Goal: Check status

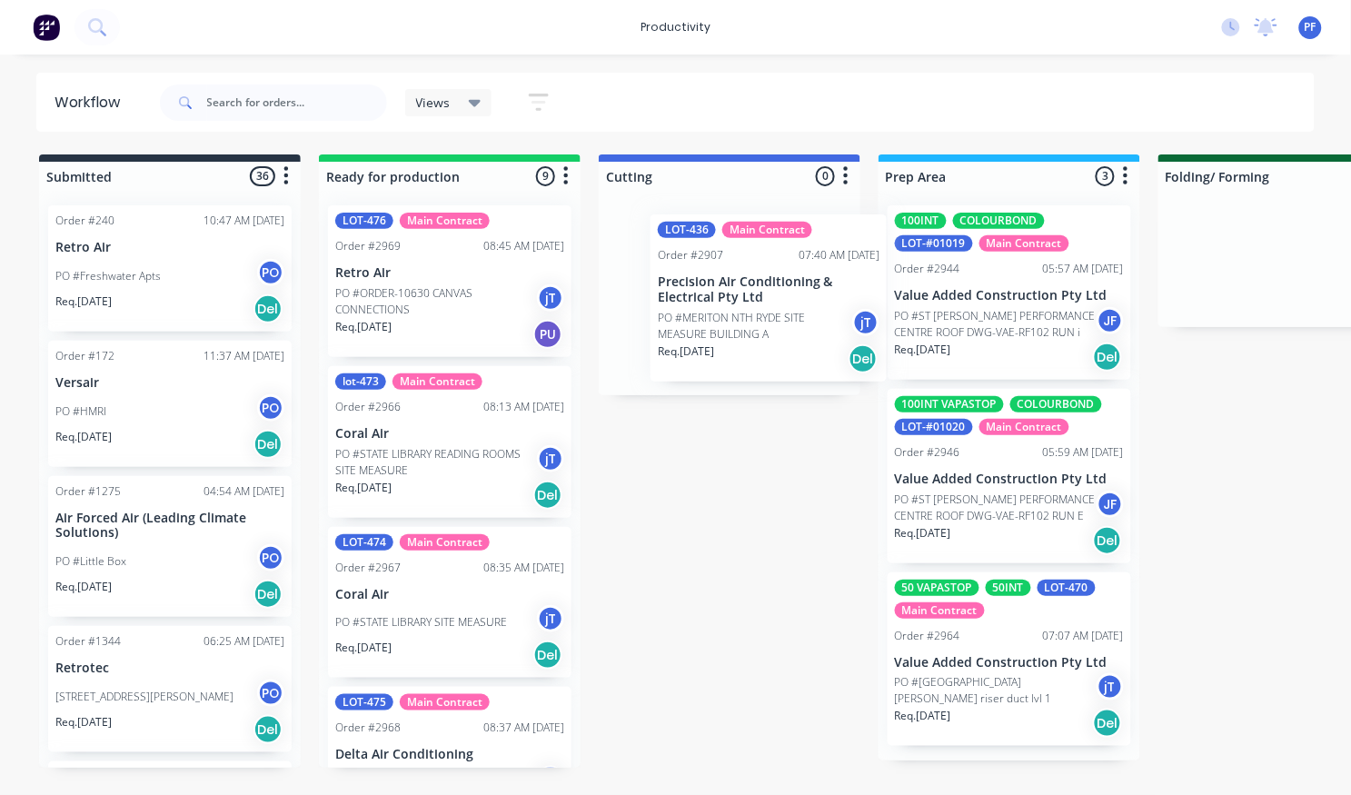
drag, startPoint x: 402, startPoint y: 421, endPoint x: 731, endPoint y: 270, distance: 362.7
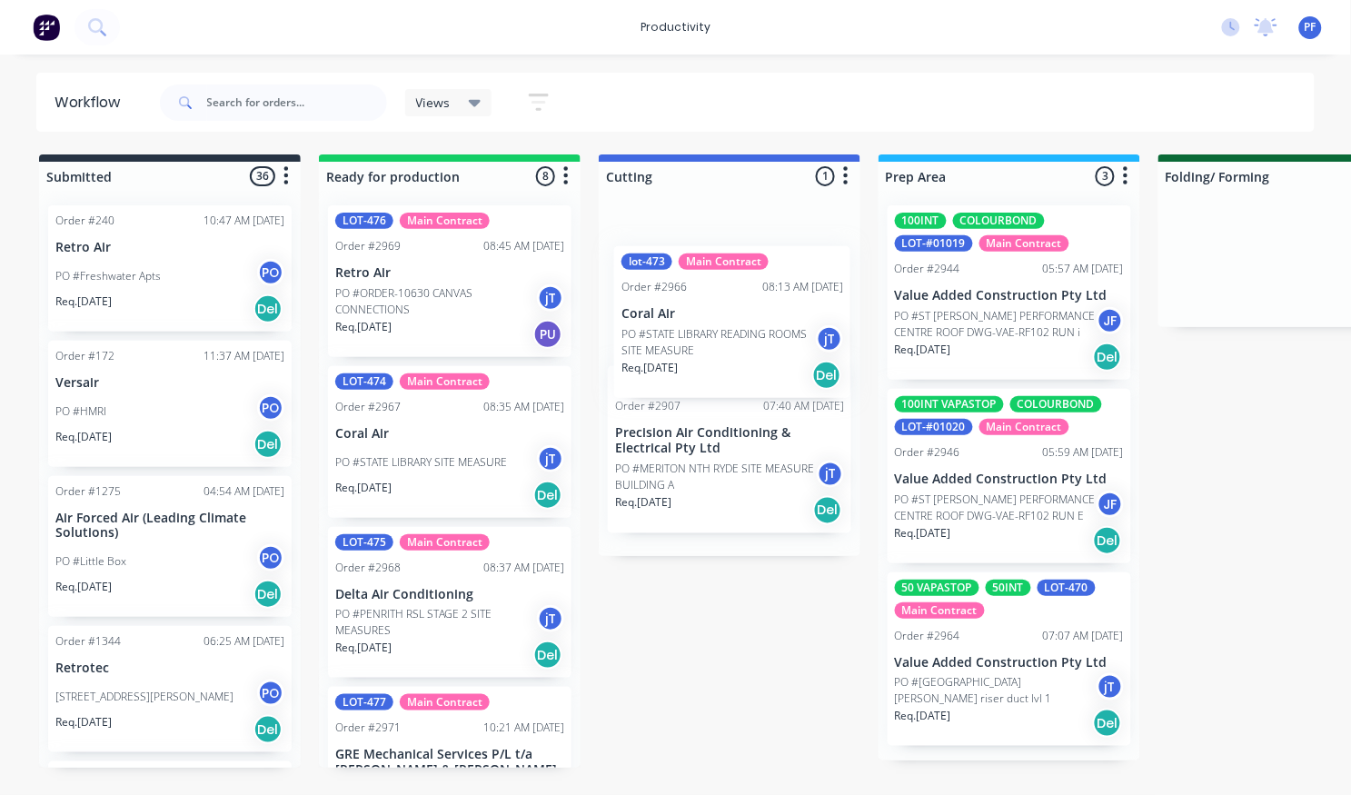
drag, startPoint x: 401, startPoint y: 436, endPoint x: 701, endPoint y: 312, distance: 325.5
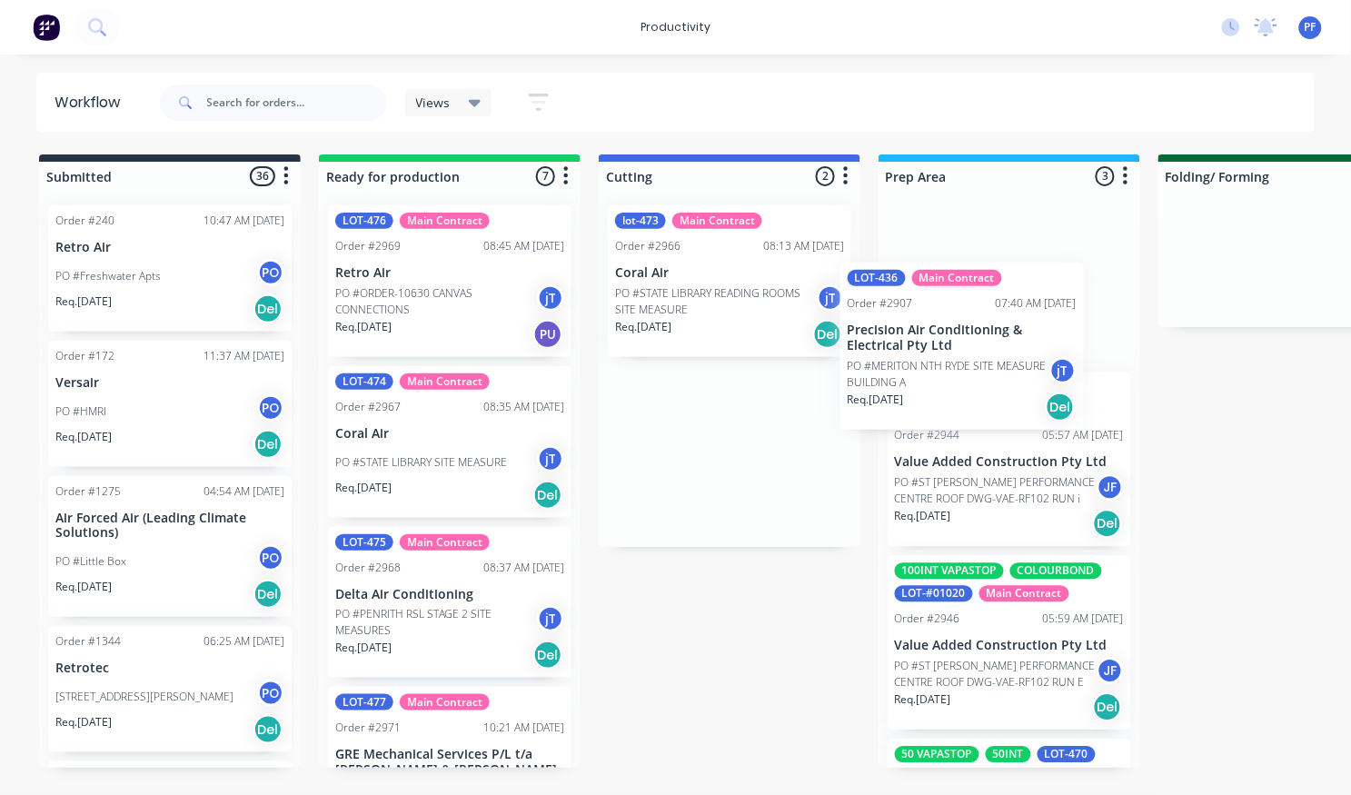
drag, startPoint x: 652, startPoint y: 452, endPoint x: 891, endPoint y: 349, distance: 260.1
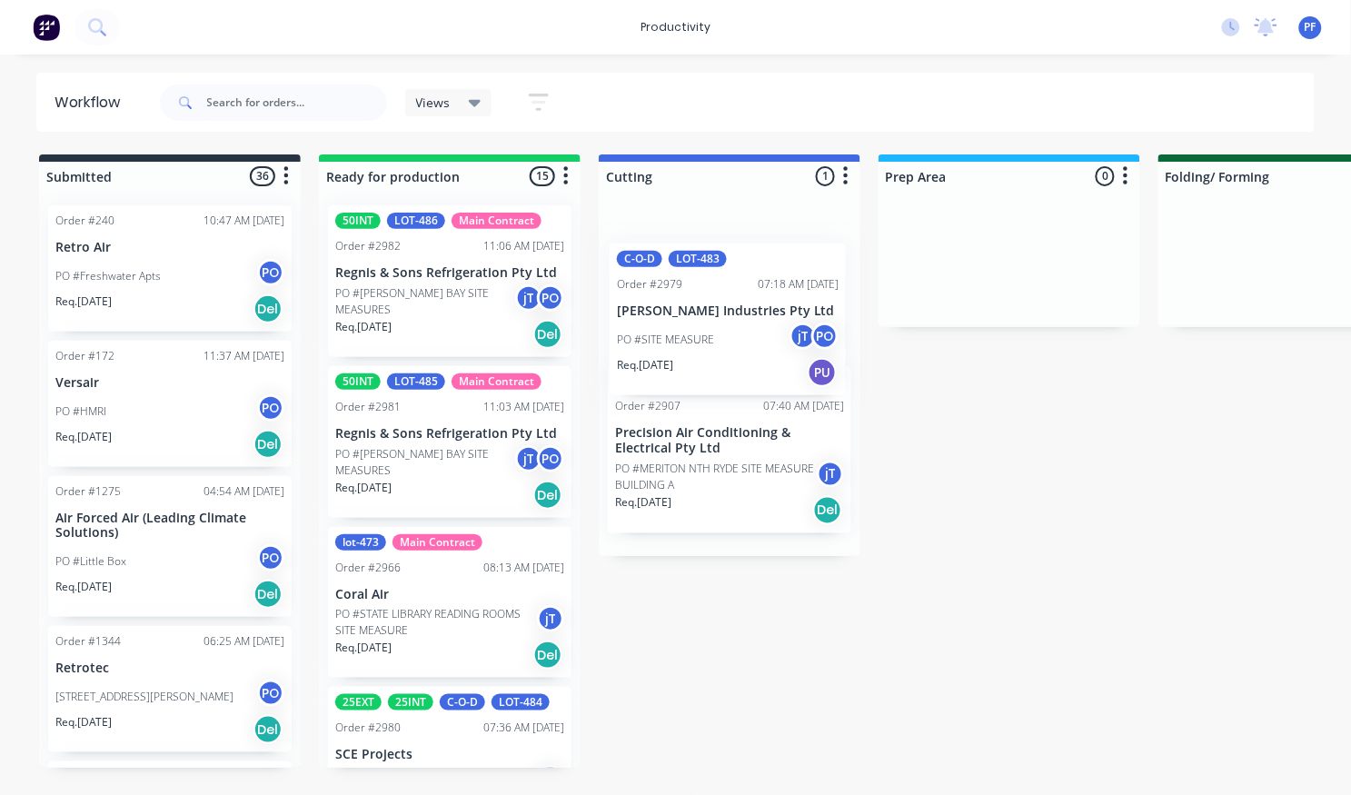
drag, startPoint x: 392, startPoint y: 585, endPoint x: 679, endPoint y: 301, distance: 404.2
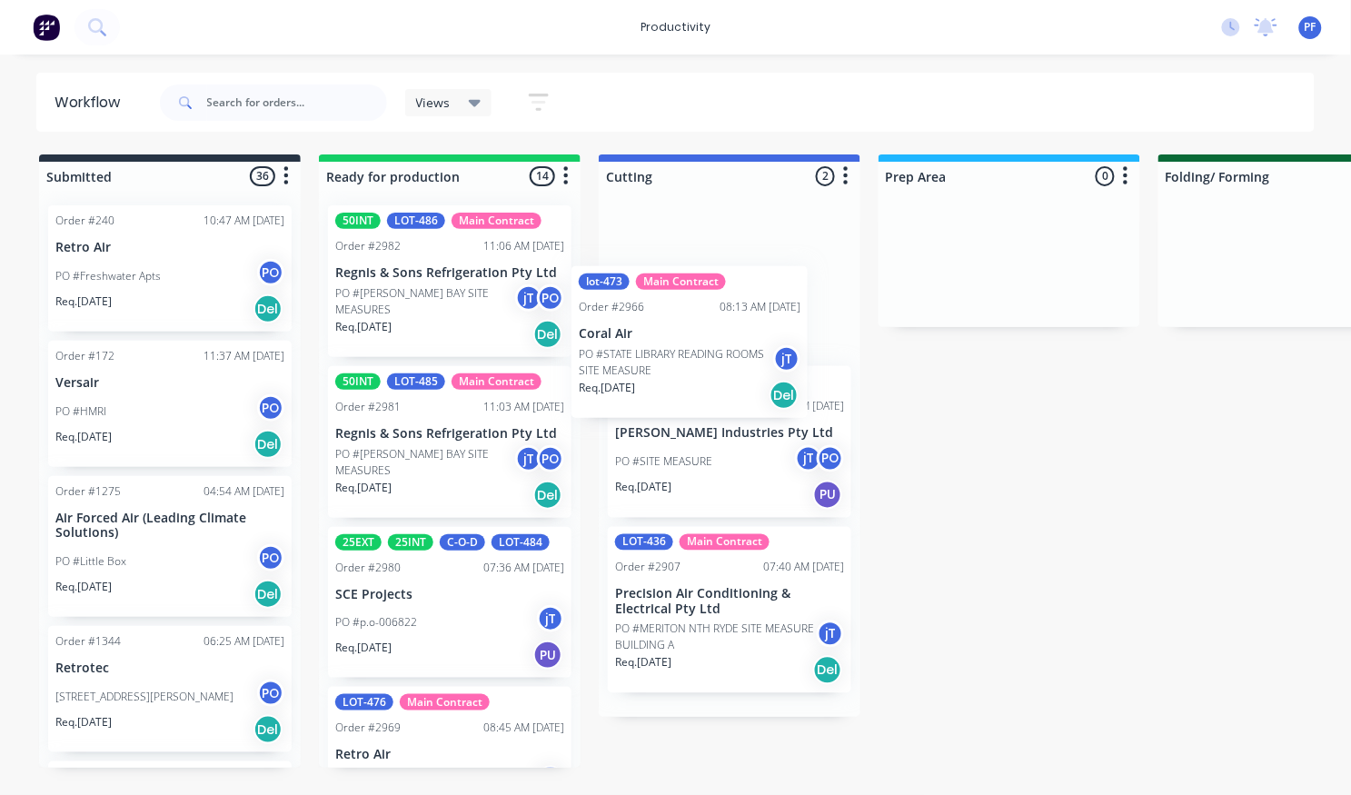
drag, startPoint x: 383, startPoint y: 605, endPoint x: 647, endPoint y: 303, distance: 401.2
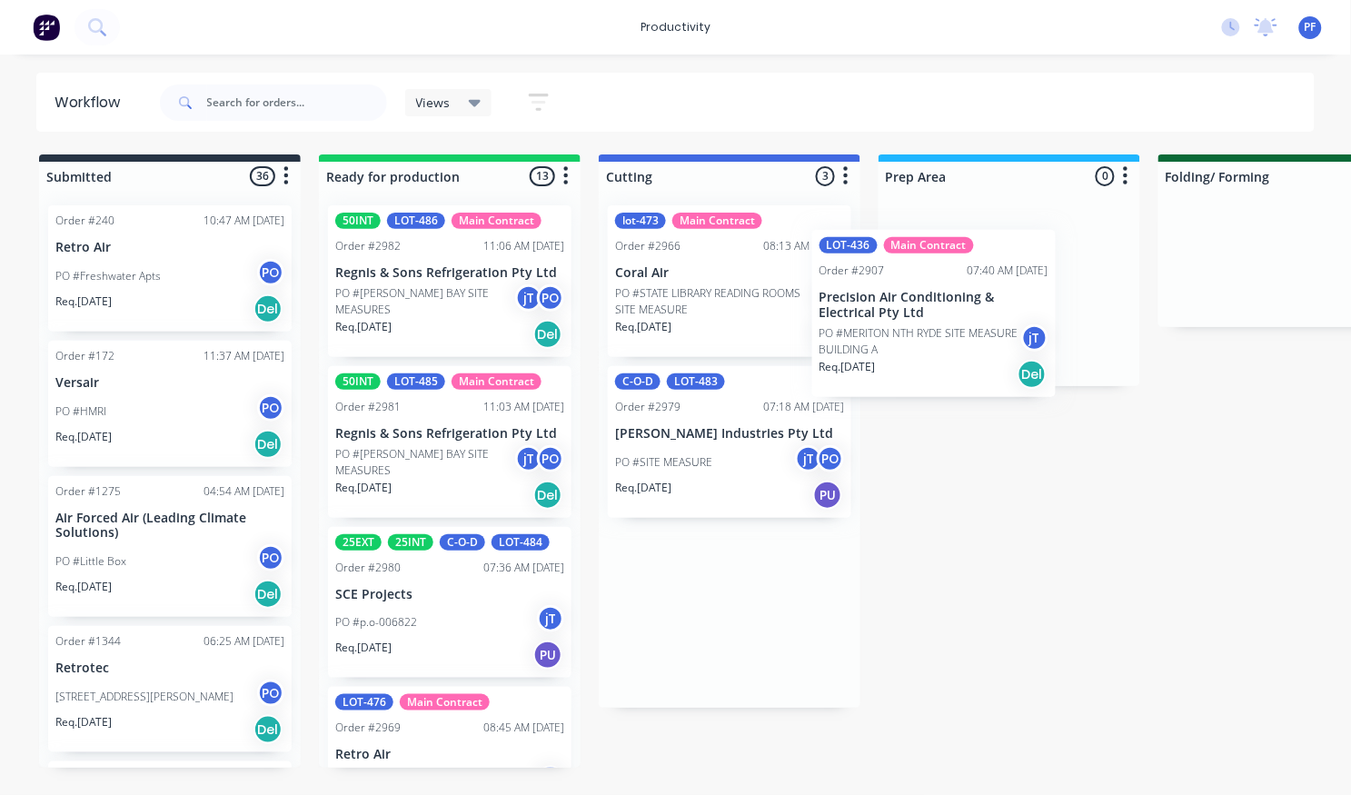
drag, startPoint x: 688, startPoint y: 622, endPoint x: 900, endPoint y: 311, distance: 376.5
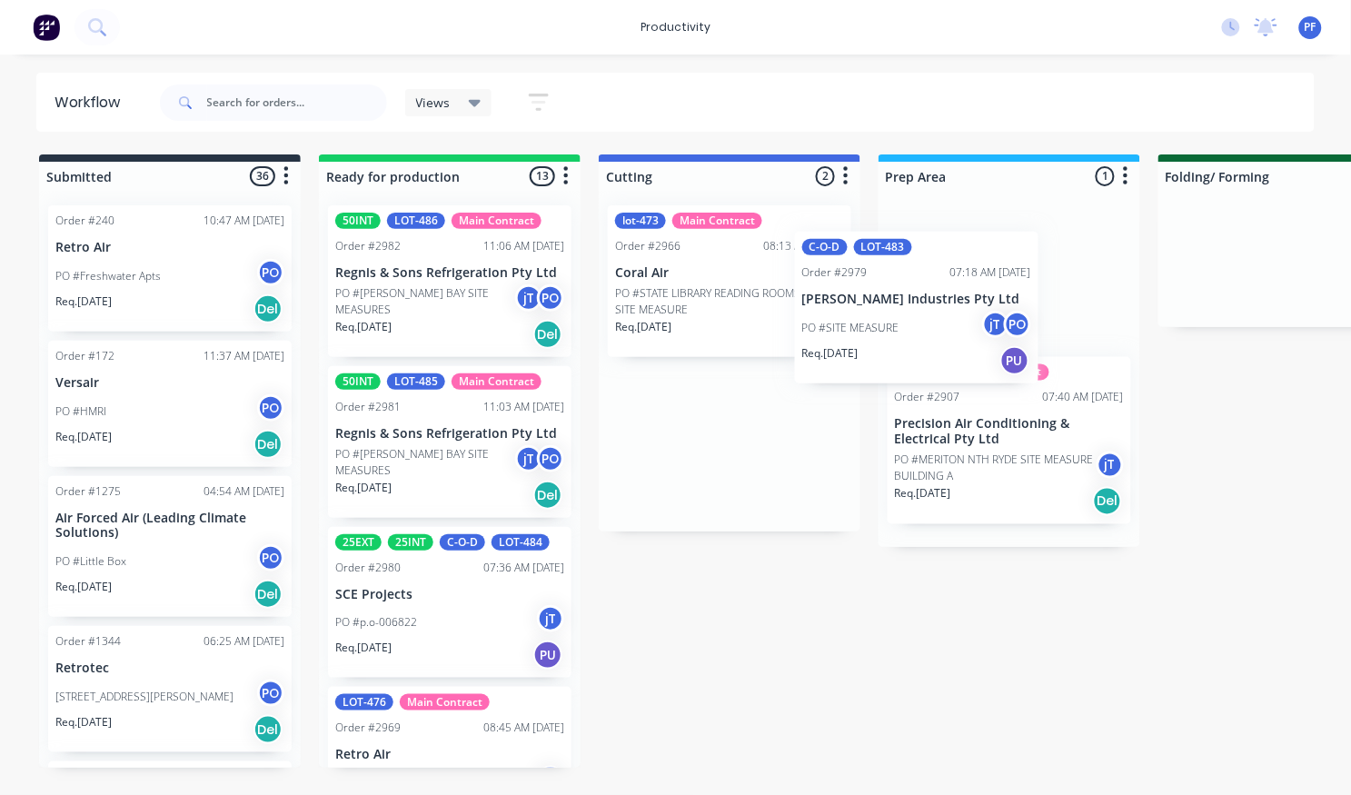
drag, startPoint x: 680, startPoint y: 425, endPoint x: 882, endPoint y: 287, distance: 245.2
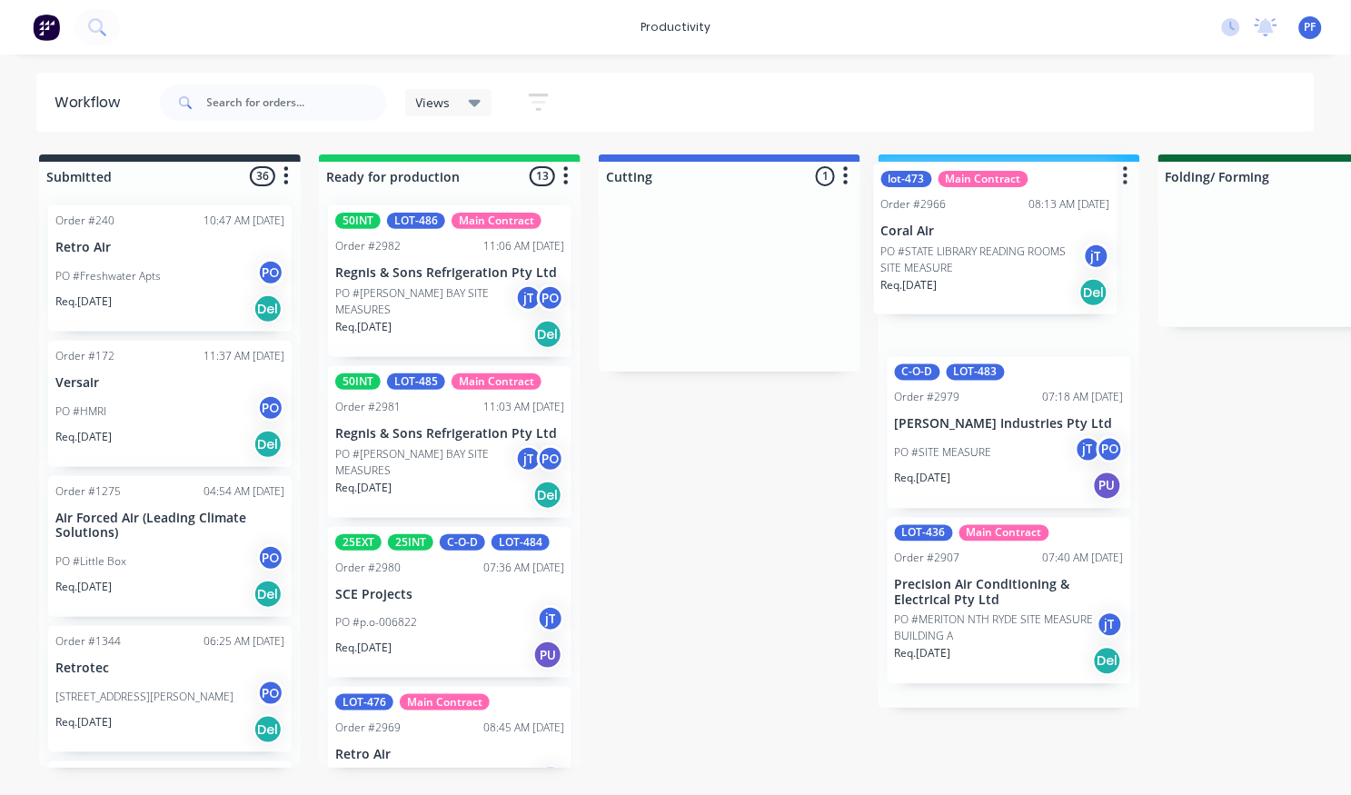
drag, startPoint x: 721, startPoint y: 285, endPoint x: 996, endPoint y: 242, distance: 278.8
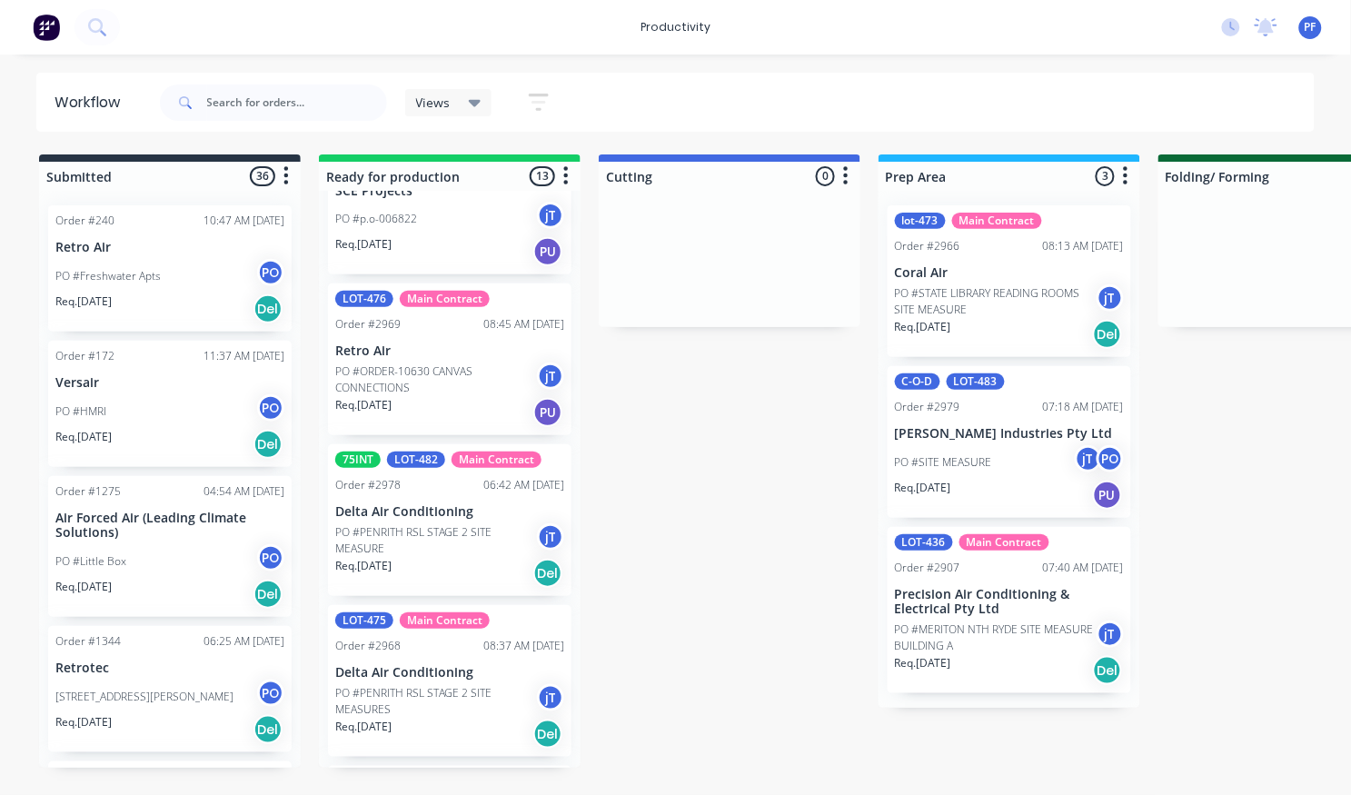
scroll to position [504, 0]
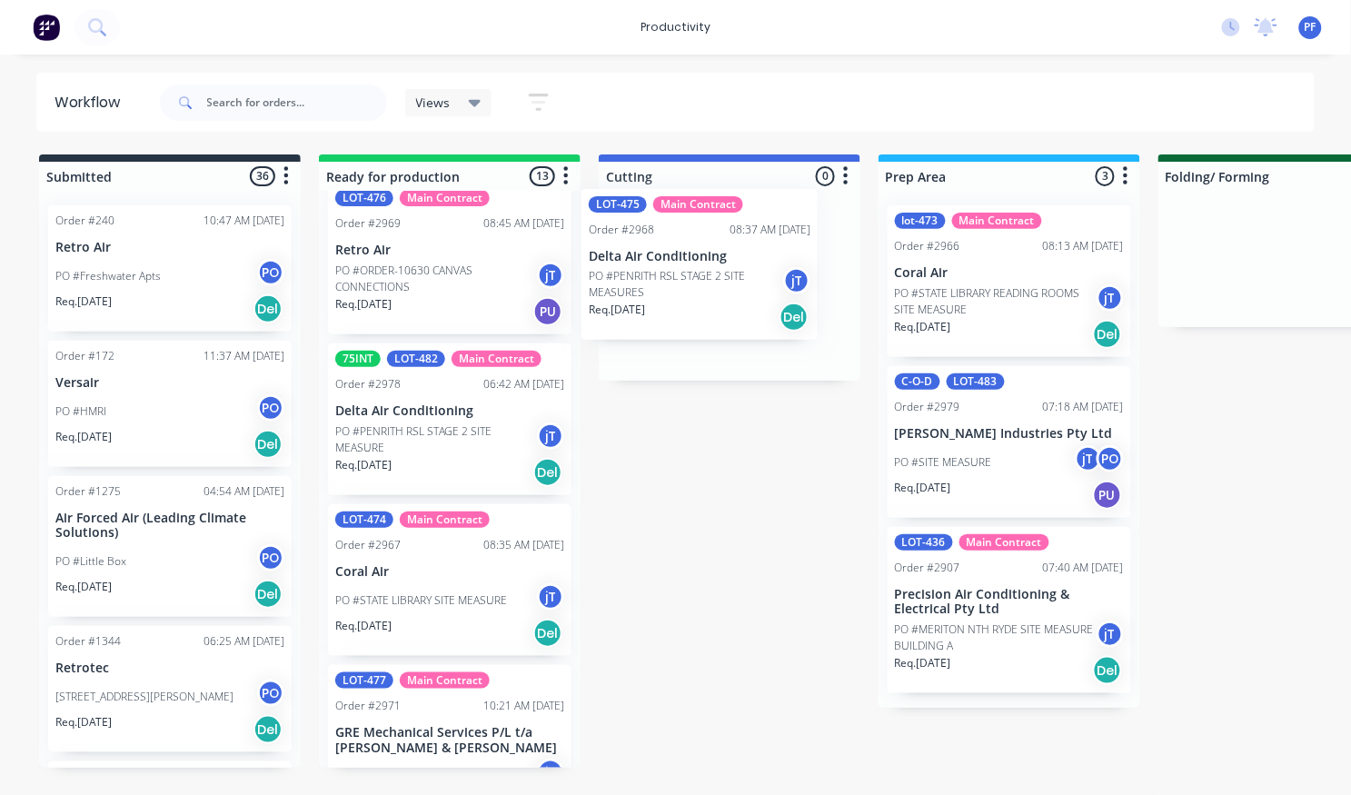
drag, startPoint x: 392, startPoint y: 583, endPoint x: 652, endPoint y: 269, distance: 407.9
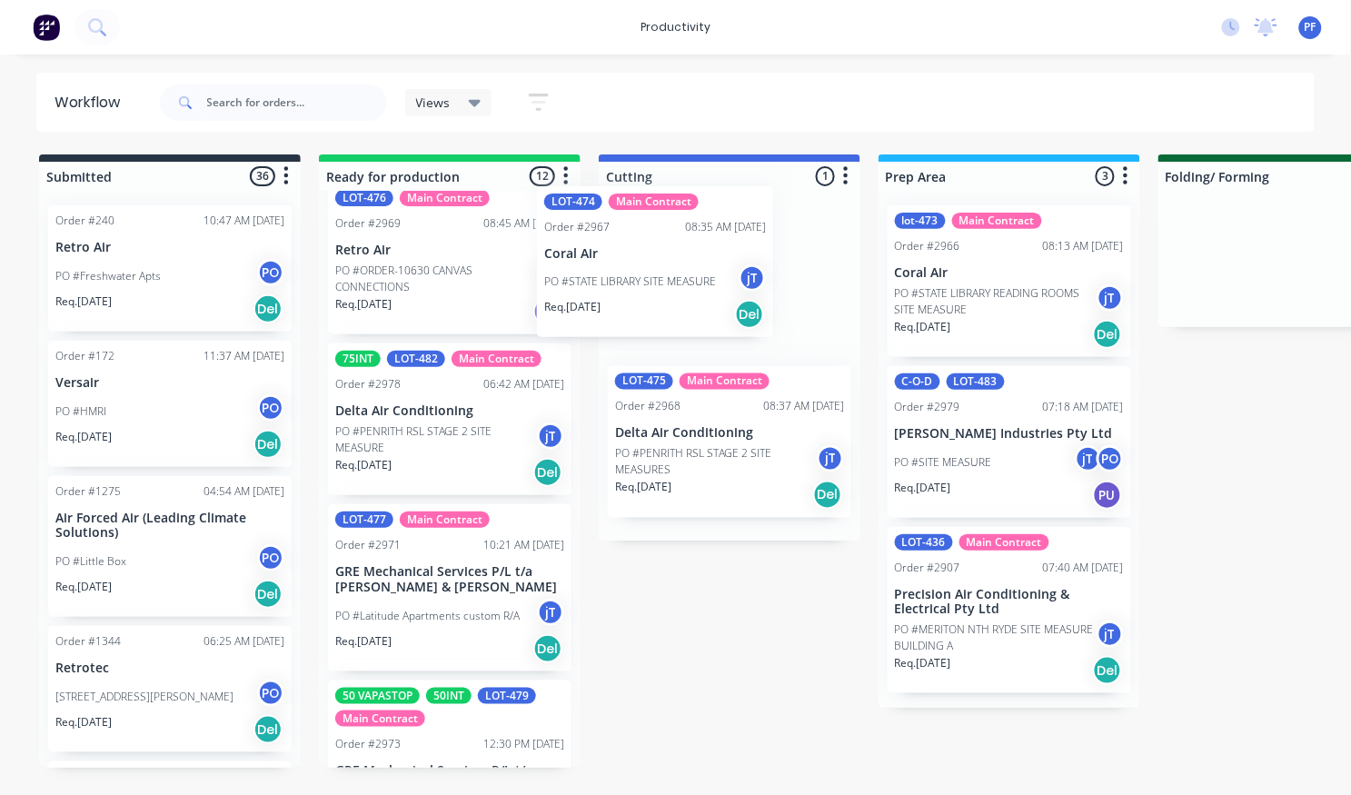
drag, startPoint x: 406, startPoint y: 577, endPoint x: 636, endPoint y: 260, distance: 391.7
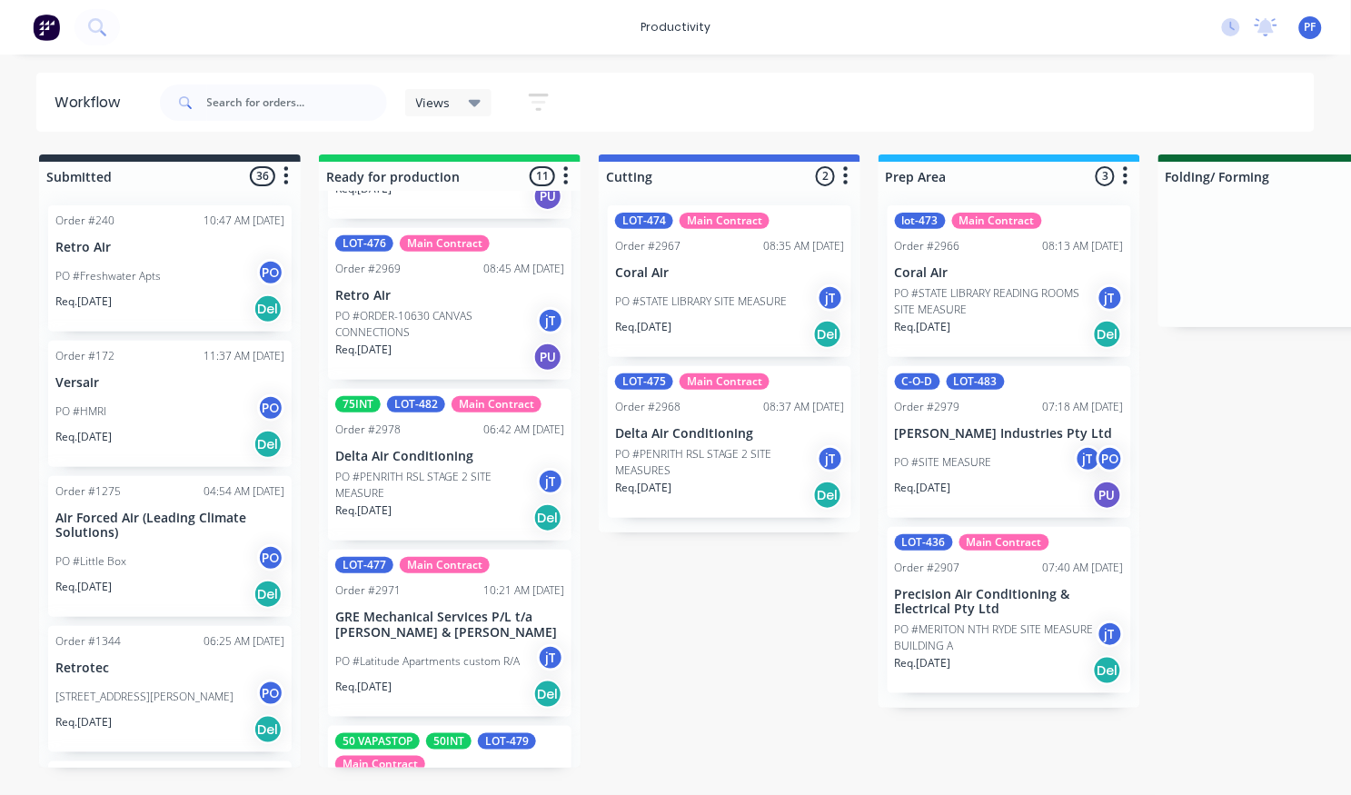
scroll to position [0, 0]
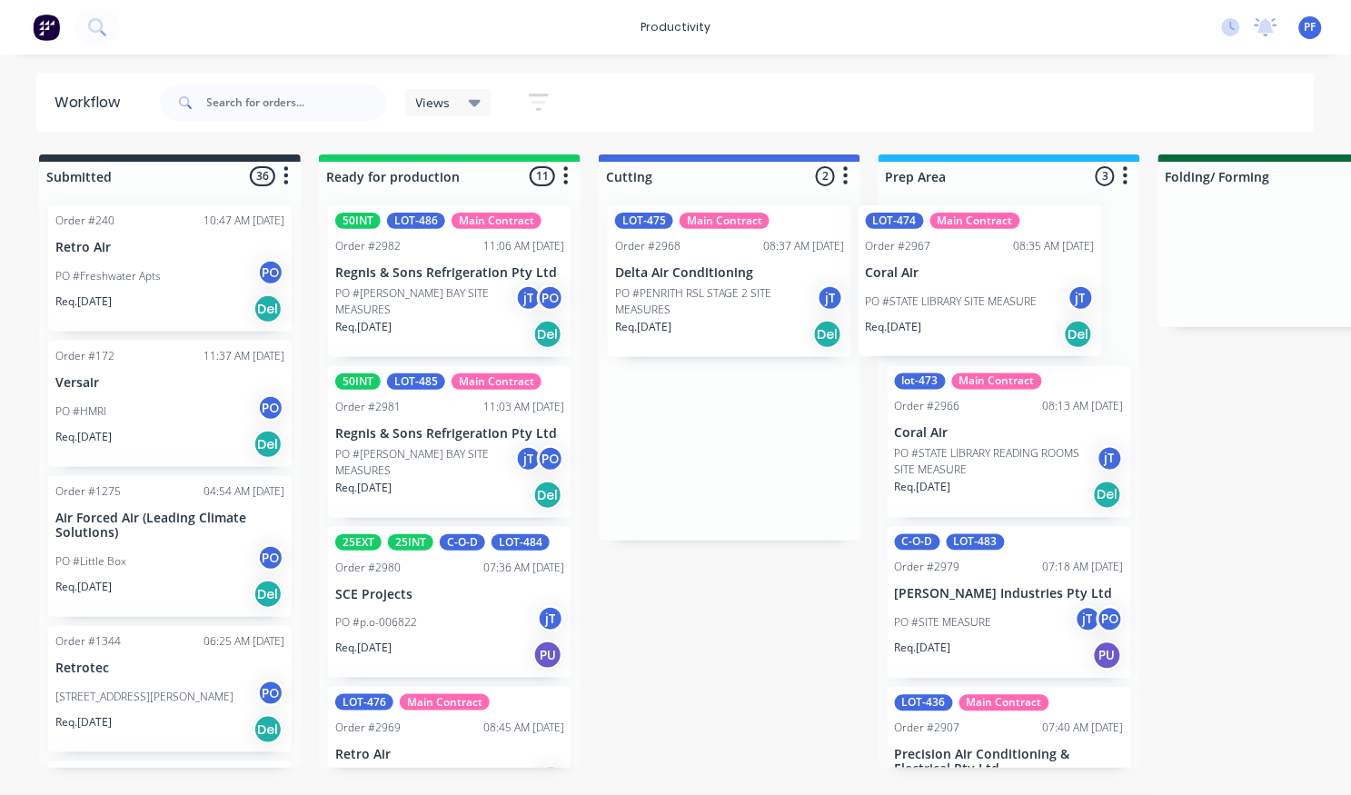
drag, startPoint x: 682, startPoint y: 275, endPoint x: 940, endPoint y: 275, distance: 258.1
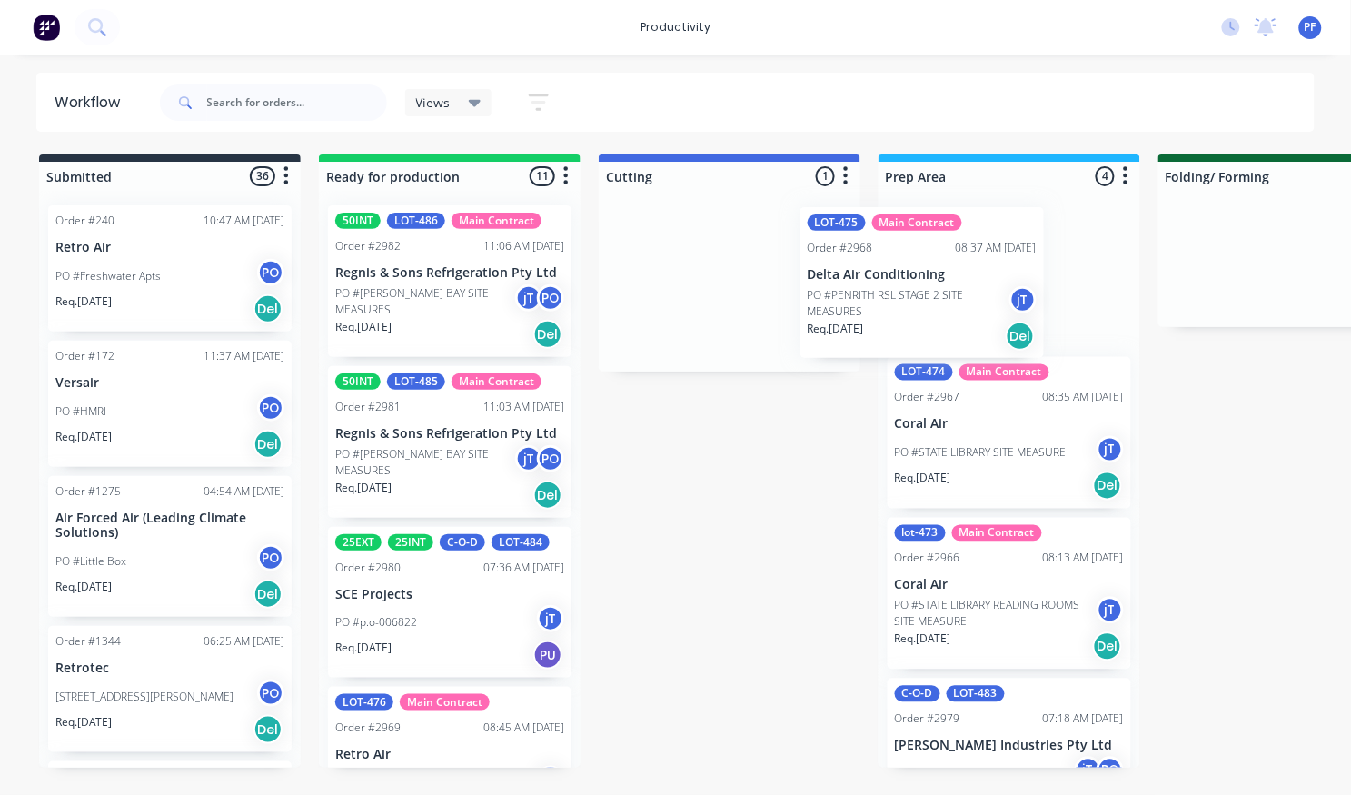
drag, startPoint x: 679, startPoint y: 262, endPoint x: 909, endPoint y: 258, distance: 229.9
